Goal: Information Seeking & Learning: Learn about a topic

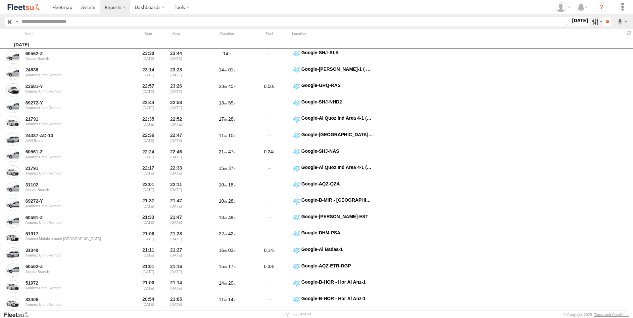
click at [594, 24] on label at bounding box center [596, 22] width 14 height 10
click at [145, 24] on input "text" at bounding box center [293, 22] width 548 height 10
paste input "*******"
type input "*******"
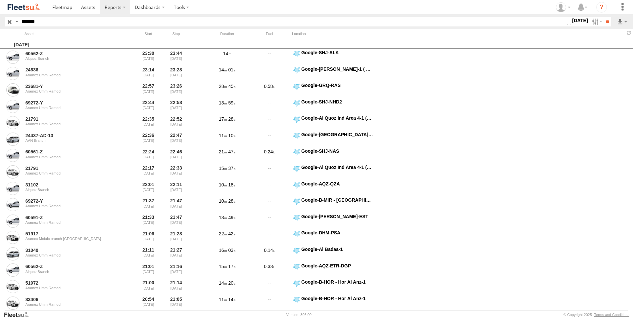
click at [603, 17] on input "**" at bounding box center [607, 22] width 8 height 10
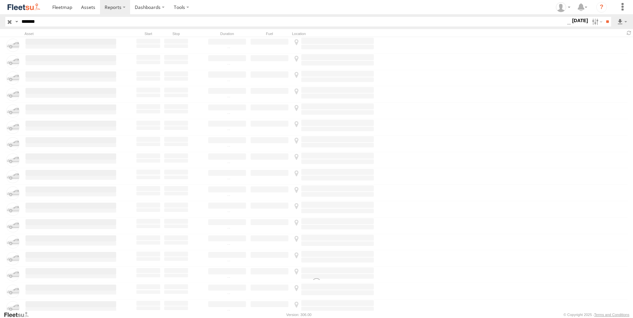
click at [603, 17] on input "**" at bounding box center [607, 22] width 8 height 10
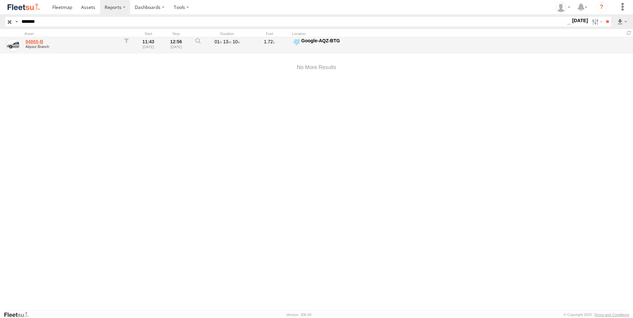
click at [46, 43] on link "94865-B" at bounding box center [70, 42] width 91 height 6
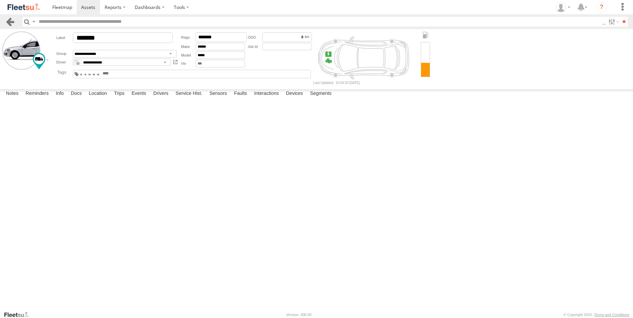
click at [9, 22] on link at bounding box center [10, 22] width 10 height 10
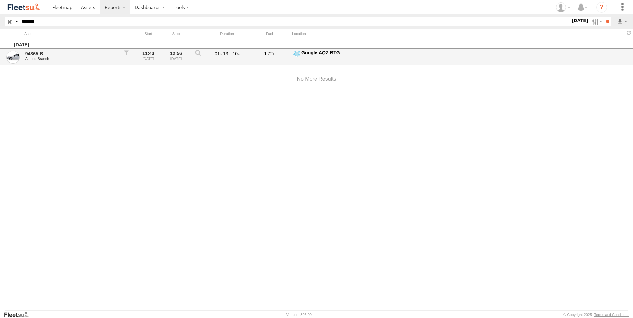
click at [195, 53] on div at bounding box center [197, 57] width 13 height 15
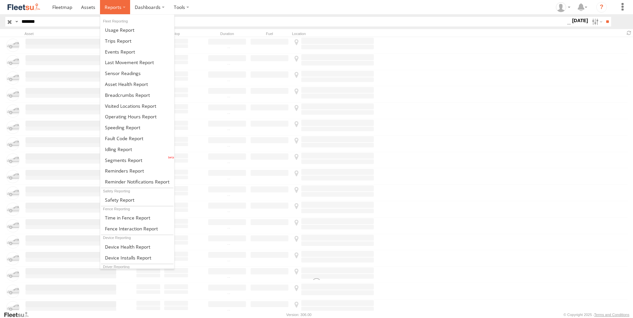
click at [106, 10] on span at bounding box center [113, 7] width 17 height 6
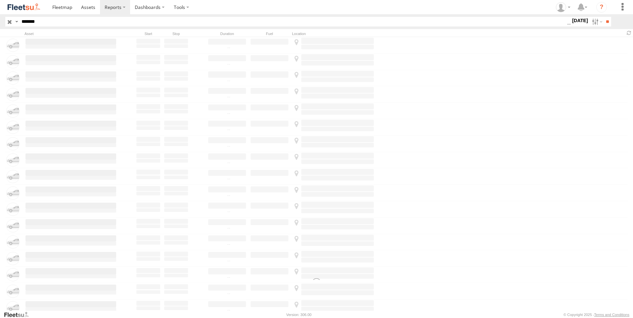
drag, startPoint x: 53, startPoint y: 23, endPoint x: 0, endPoint y: 33, distance: 53.6
click at [0, 32] on html at bounding box center [316, 159] width 633 height 318
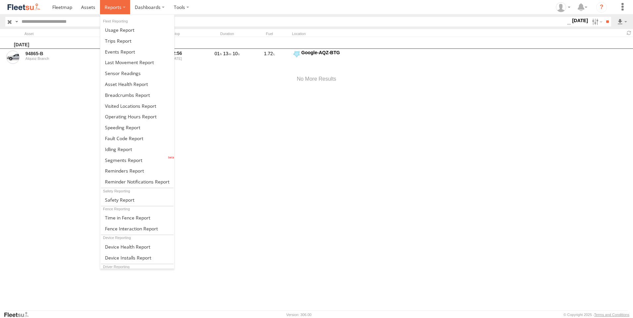
click at [117, 8] on span at bounding box center [113, 7] width 17 height 6
click at [123, 43] on span at bounding box center [118, 41] width 26 height 6
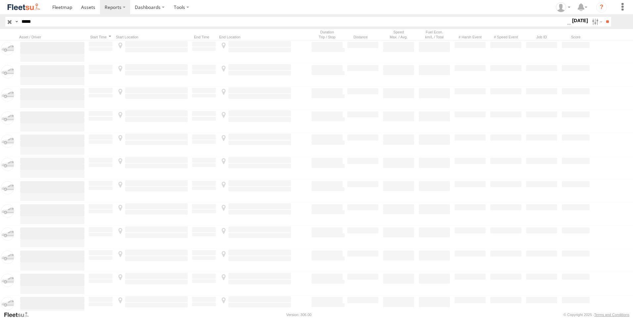
drag, startPoint x: 46, startPoint y: 22, endPoint x: -1, endPoint y: 21, distance: 47.7
click at [0, 21] on html at bounding box center [316, 159] width 633 height 318
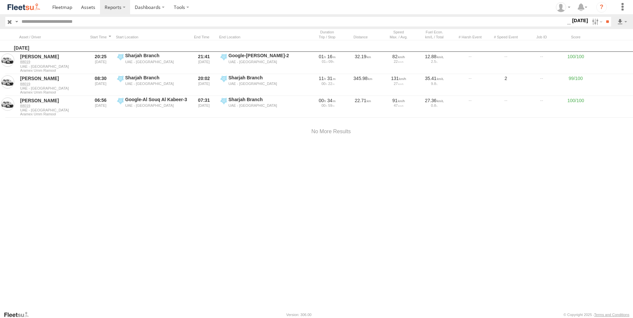
click at [603, 17] on input "**" at bounding box center [607, 22] width 8 height 10
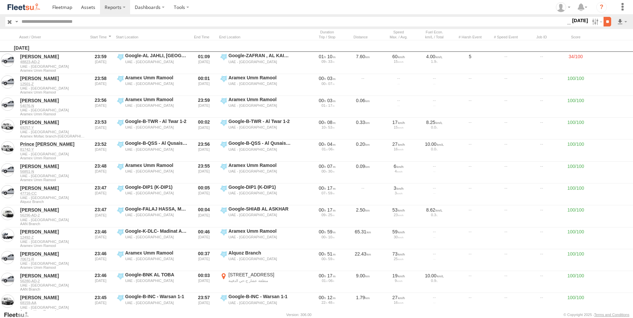
click at [608, 23] on input "**" at bounding box center [607, 22] width 8 height 10
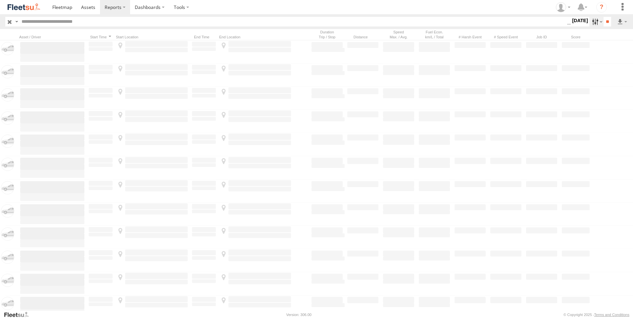
click at [593, 21] on label at bounding box center [596, 22] width 14 height 10
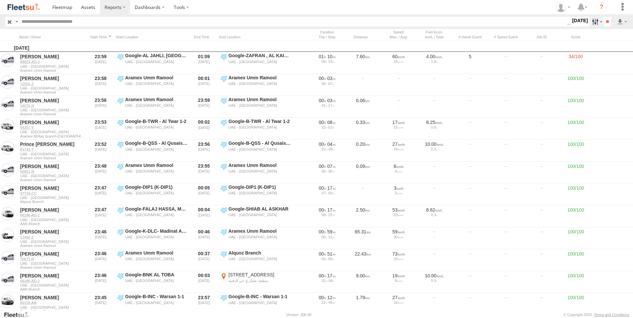
click at [593, 21] on label at bounding box center [596, 22] width 14 height 10
click at [72, 23] on input "text" at bounding box center [293, 22] width 548 height 10
paste input "*******"
type input "*******"
click at [603, 17] on input "**" at bounding box center [607, 22] width 8 height 10
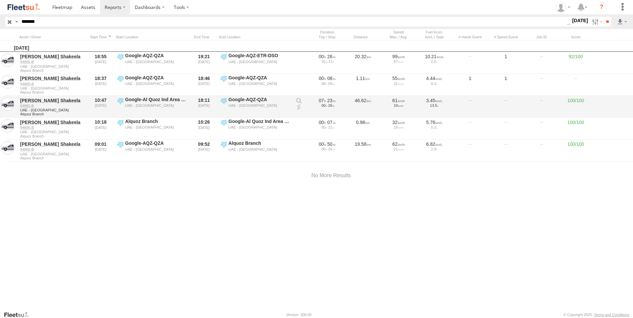
click at [299, 109] on link at bounding box center [298, 107] width 7 height 7
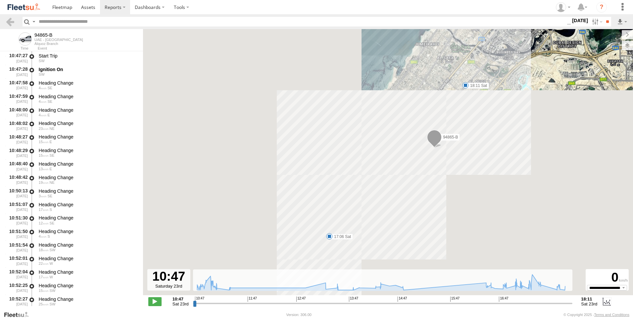
click at [627, 50] on label at bounding box center [626, 45] width 11 height 9
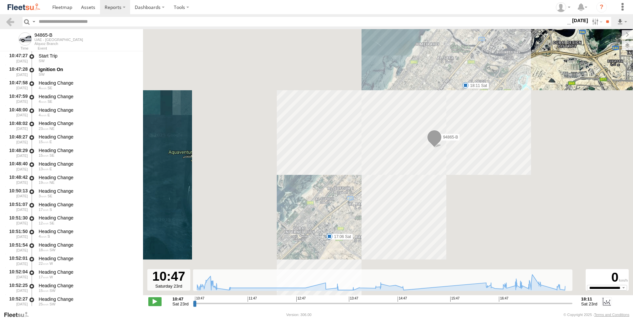
click at [0, 0] on span "Basemaps" at bounding box center [0, 0] width 0 height 0
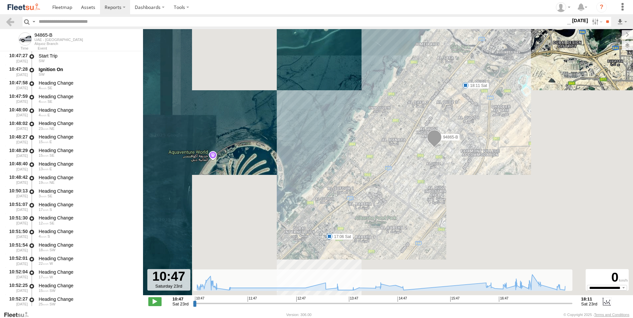
click at [0, 0] on span "Basemaps" at bounding box center [0, 0] width 0 height 0
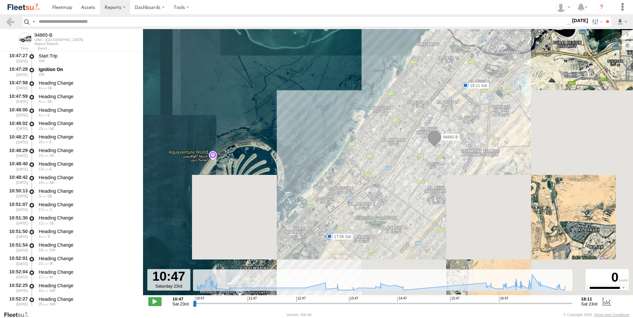
click at [0, 0] on span "Overlays" at bounding box center [0, 0] width 0 height 0
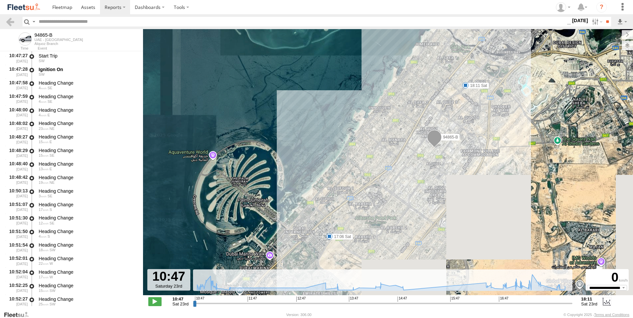
click at [0, 0] on div "Assets" at bounding box center [0, 0] width 0 height 0
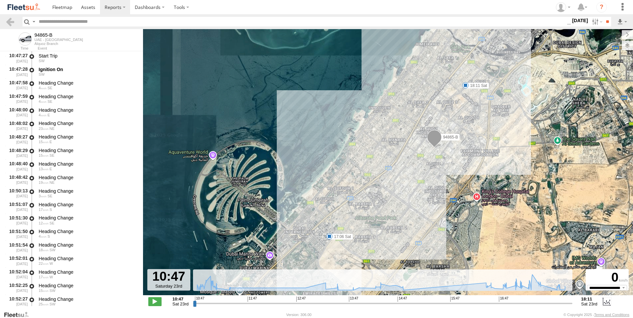
click at [0, 0] on span "Assets" at bounding box center [0, 0] width 0 height 0
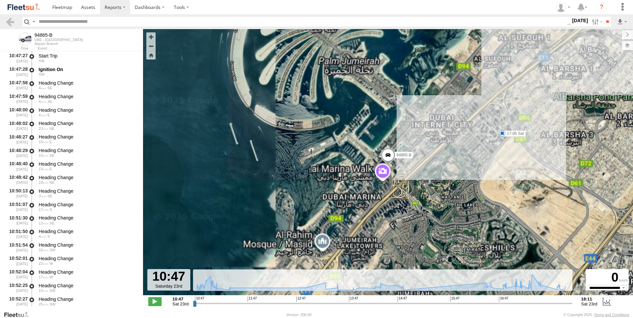
click at [0, 0] on span "Overlays" at bounding box center [0, 0] width 0 height 0
click at [610, 35] on label at bounding box center [621, 34] width 22 height 9
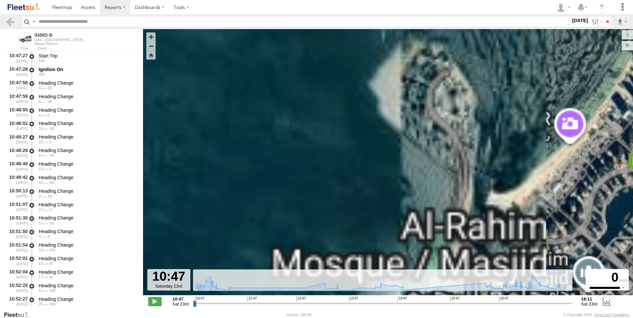
click at [154, 304] on span at bounding box center [154, 301] width 13 height 9
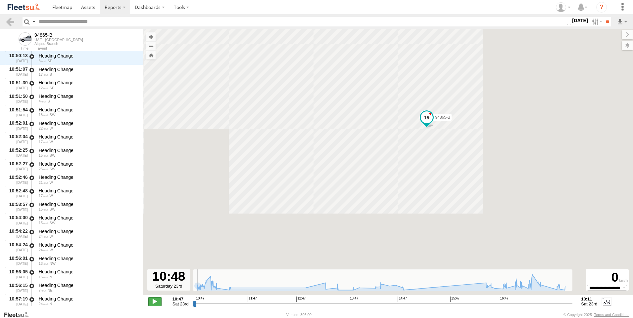
click at [155, 303] on span at bounding box center [154, 301] width 13 height 9
click at [426, 120] on span at bounding box center [427, 118] width 12 height 12
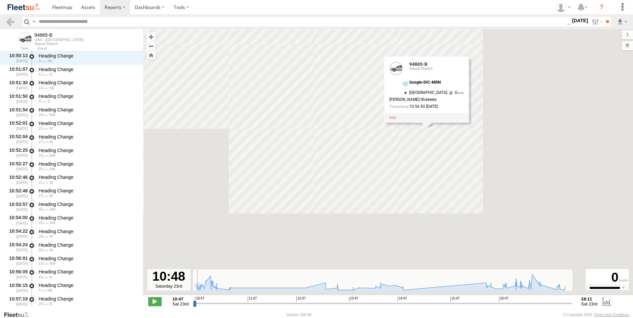
click at [152, 302] on span at bounding box center [154, 301] width 13 height 9
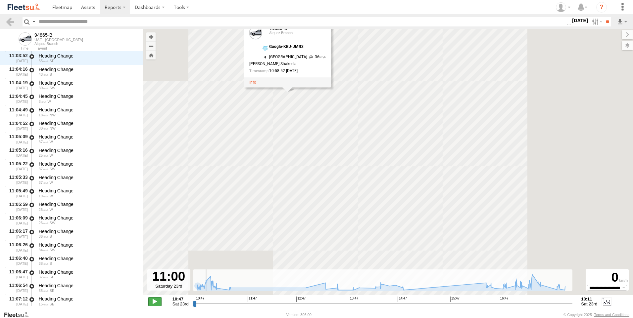
scroll to position [500, 0]
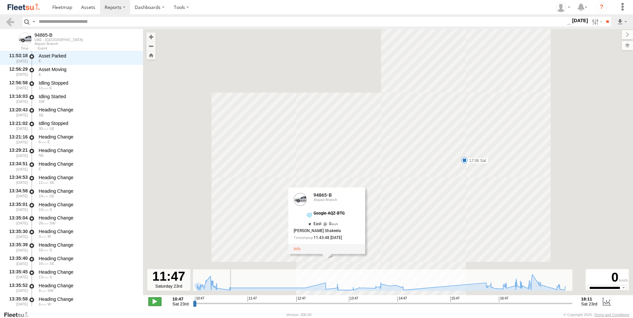
click at [153, 303] on span at bounding box center [154, 301] width 13 height 9
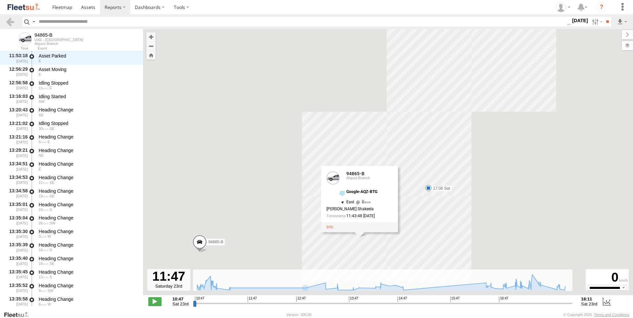
drag, startPoint x: 528, startPoint y: 236, endPoint x: 583, endPoint y: 207, distance: 61.7
click at [583, 207] on div "94865-B 17:06 Sat 18:11 Sat 94865-B 94865-B Alquoz Branch Google-AQZ-BTG 25.090…" at bounding box center [388, 165] width 490 height 273
drag, startPoint x: 292, startPoint y: 272, endPoint x: 280, endPoint y: 234, distance: 40.3
click at [280, 234] on div "← Move left → Move right ↑ Move up ↓ Move down + Zoom in - Zoom out Home Jump l…" at bounding box center [388, 170] width 490 height 282
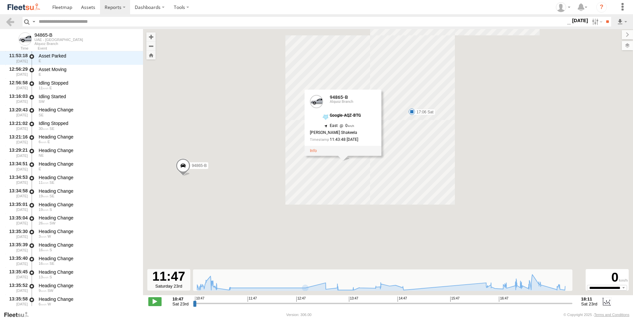
drag, startPoint x: 286, startPoint y: 256, endPoint x: 269, endPoint y: 179, distance: 79.2
click at [269, 179] on div "94865-B 17:06 Sat 18:11 Sat 94865-B 94865-B Alquoz Branch Google-AQZ-BTG 25.090…" at bounding box center [388, 165] width 490 height 273
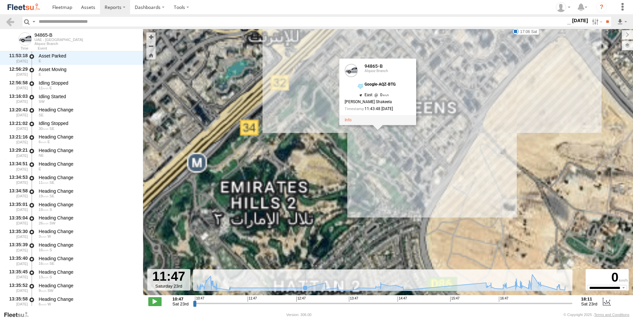
drag, startPoint x: 321, startPoint y: 193, endPoint x: 212, endPoint y: 297, distance: 150.9
click at [268, 284] on div "← Move left → Move right ↑ Move up ↓ Move down + Zoom in - Zoom out Home Jump l…" at bounding box center [388, 170] width 490 height 282
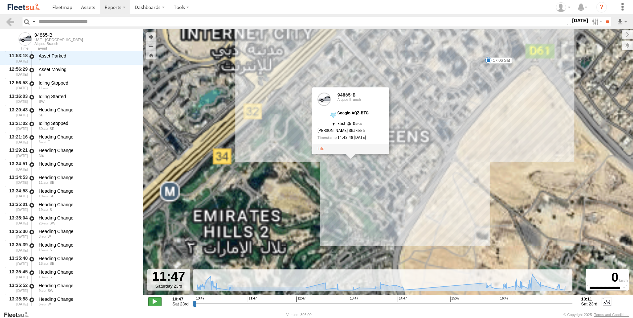
click at [155, 301] on span at bounding box center [154, 301] width 13 height 9
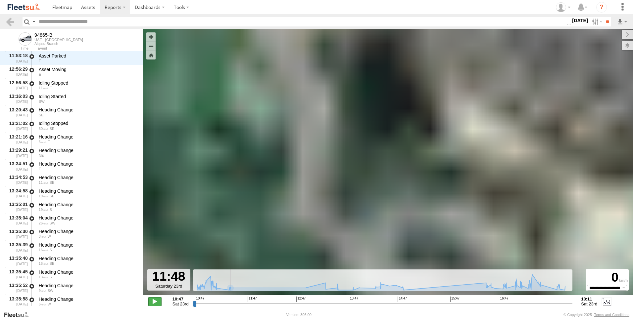
click at [149, 306] on span at bounding box center [154, 301] width 13 height 9
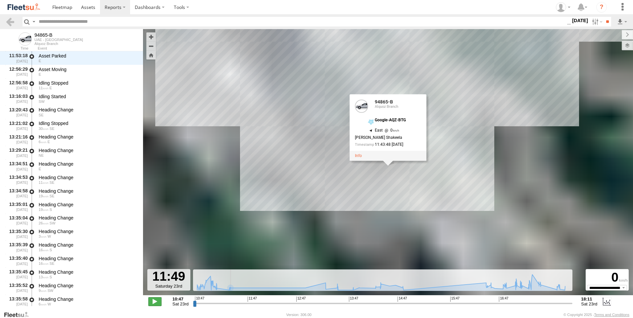
click at [153, 302] on span at bounding box center [154, 301] width 13 height 9
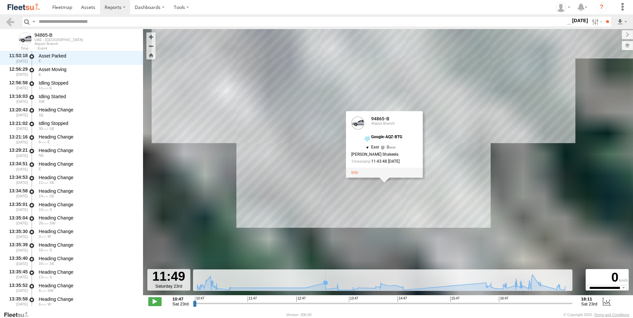
drag, startPoint x: 327, startPoint y: 252, endPoint x: 320, endPoint y: 284, distance: 31.9
click at [320, 284] on div "← Move left → Move right ↑ Move up ↓ Move down + Zoom in - Zoom out Home Jump l…" at bounding box center [388, 170] width 490 height 282
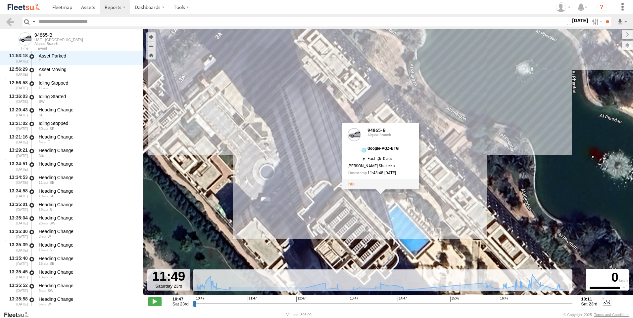
click at [146, 309] on div "**********" at bounding box center [388, 302] width 490 height 14
click at [149, 307] on div "10:47 Sat 23rd Created with Highcharts 6.0.7 [DOMAIN_NAME] 10:47 11:47 12:47 13…" at bounding box center [387, 302] width 479 height 10
click at [154, 305] on span at bounding box center [154, 301] width 13 height 9
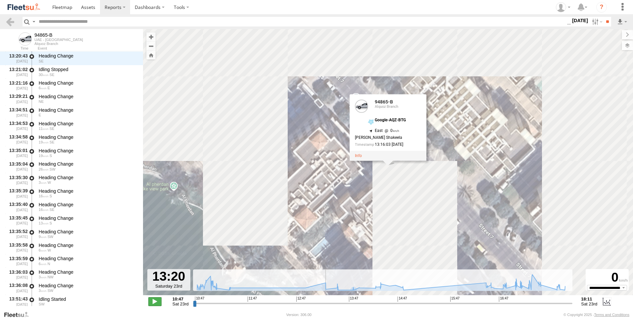
type input "**********"
click at [158, 305] on span at bounding box center [154, 301] width 13 height 9
